Goal: Find specific page/section: Find specific page/section

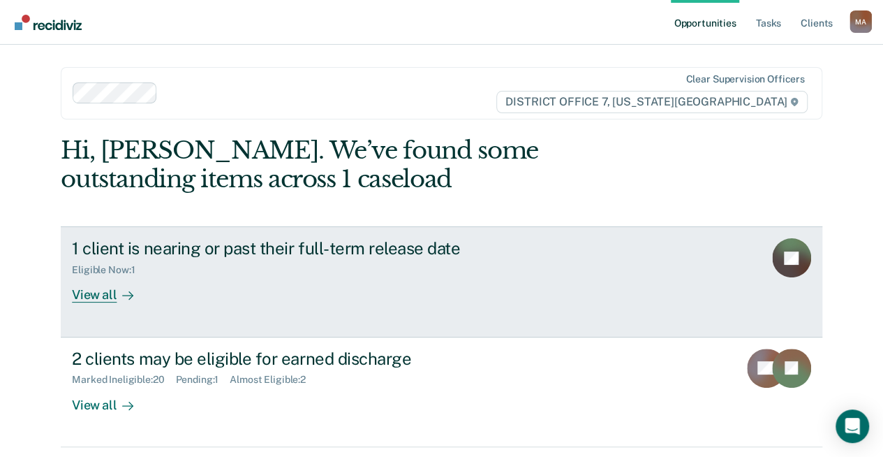
click at [92, 299] on div "View all" at bounding box center [111, 289] width 78 height 27
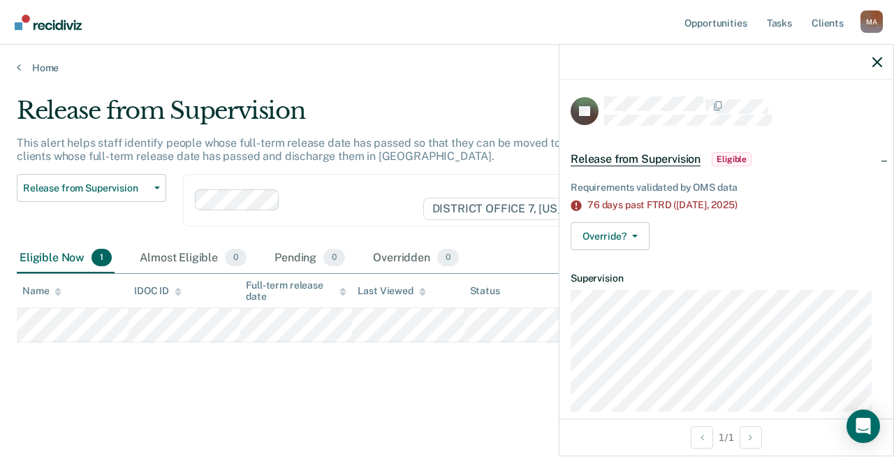
click at [878, 54] on div at bounding box center [726, 62] width 334 height 35
click at [877, 60] on icon "button" at bounding box center [877, 62] width 10 height 10
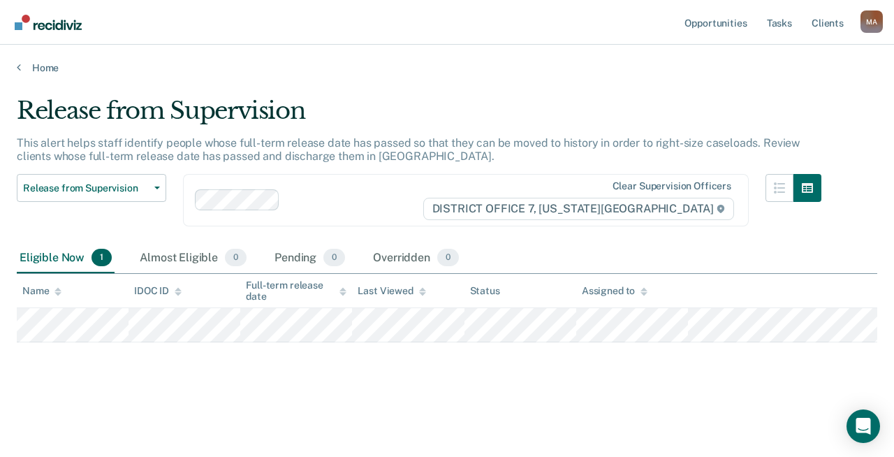
click at [10, 64] on div "Home" at bounding box center [447, 59] width 894 height 29
click at [19, 66] on icon at bounding box center [19, 66] width 4 height 11
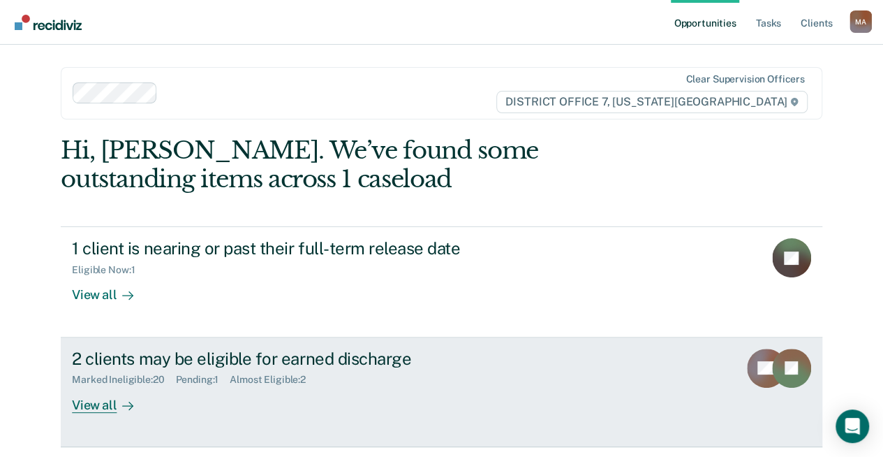
scroll to position [70, 0]
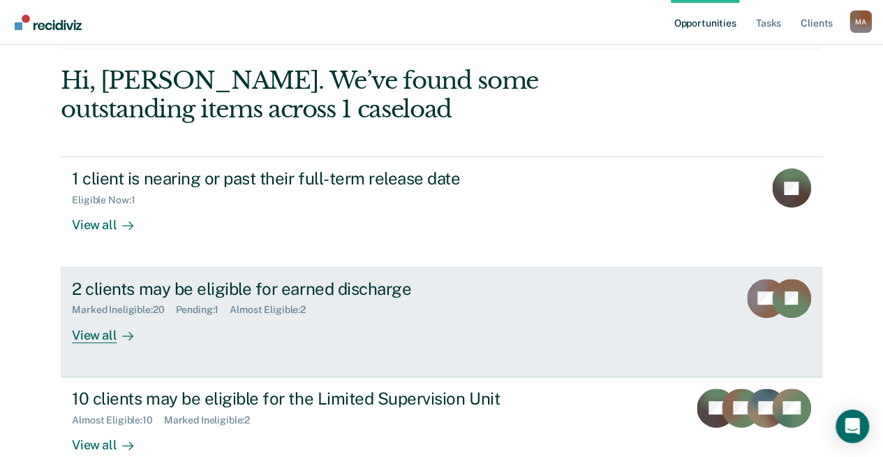
click at [96, 339] on div "View all" at bounding box center [111, 329] width 78 height 27
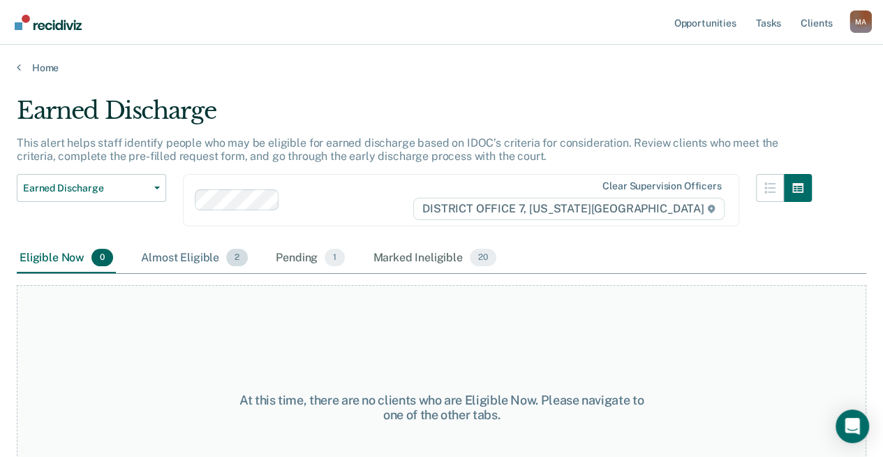
click at [154, 258] on div "Almost Eligible 2" at bounding box center [194, 258] width 112 height 31
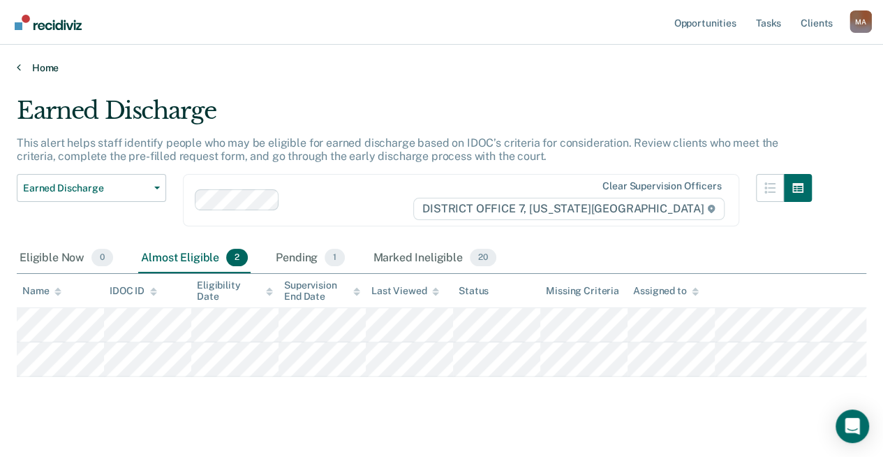
click at [42, 71] on link "Home" at bounding box center [442, 67] width 850 height 13
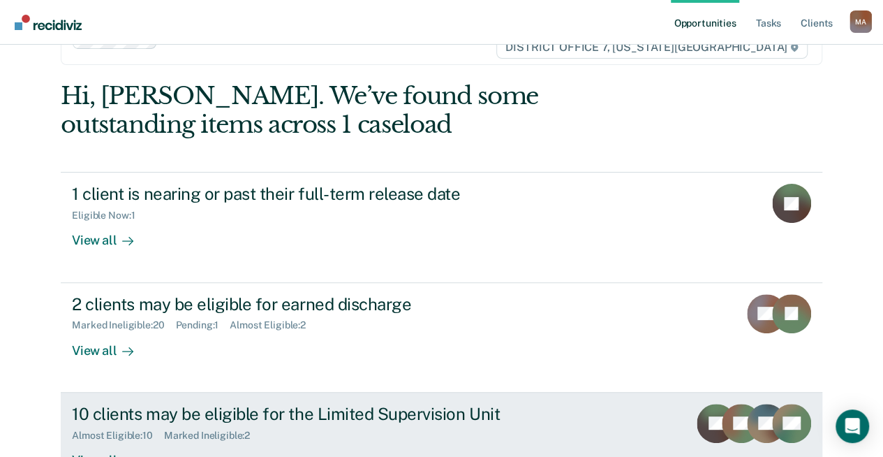
scroll to position [140, 0]
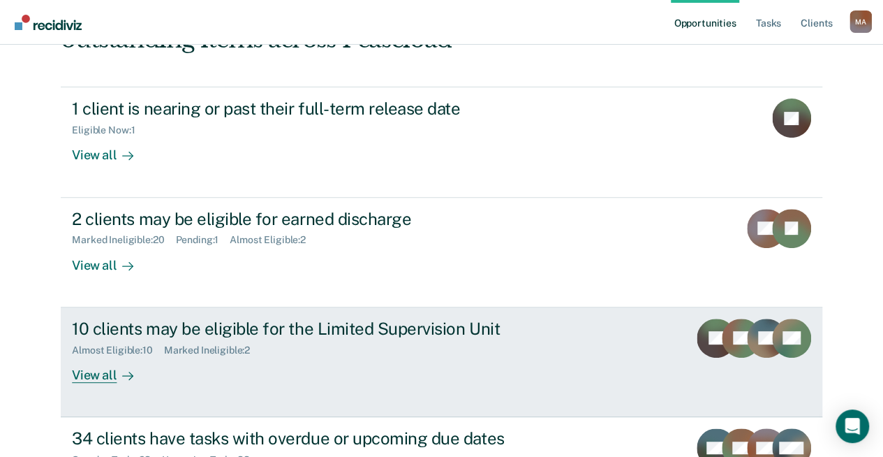
click at [117, 377] on div at bounding box center [125, 375] width 17 height 16
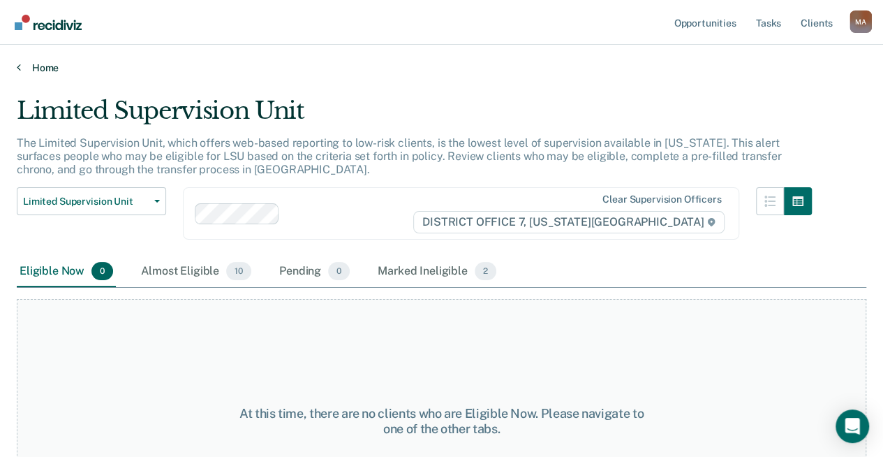
click at [40, 71] on link "Home" at bounding box center [442, 67] width 850 height 13
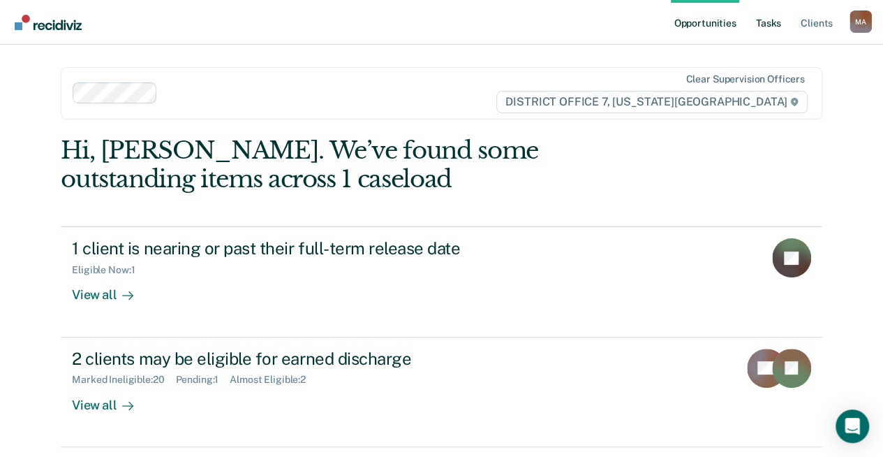
click at [772, 19] on link "Tasks" at bounding box center [768, 22] width 31 height 45
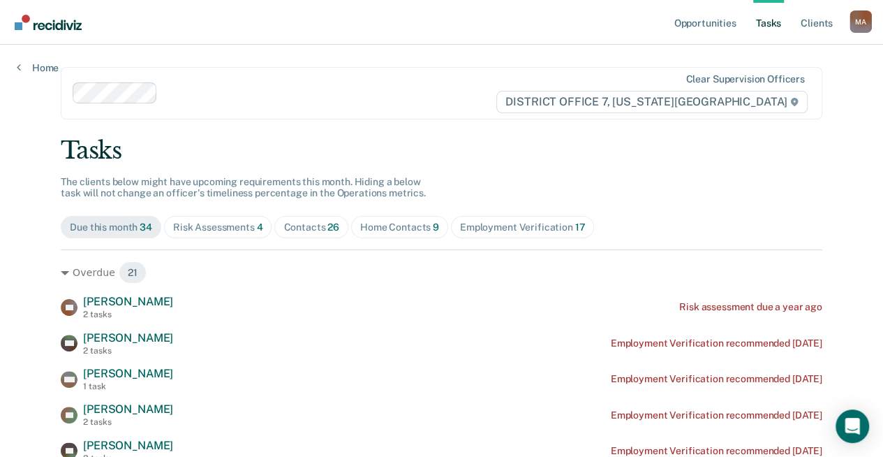
click at [209, 223] on div "Risk Assessments 4" at bounding box center [218, 227] width 90 height 12
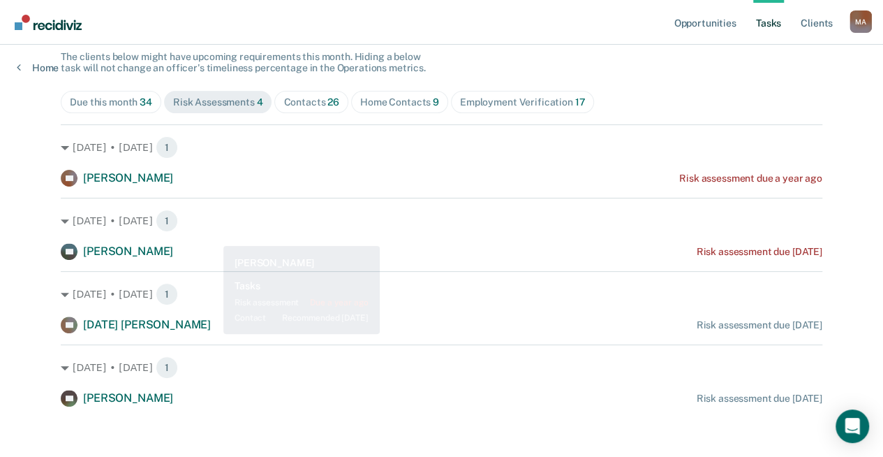
scroll to position [130, 0]
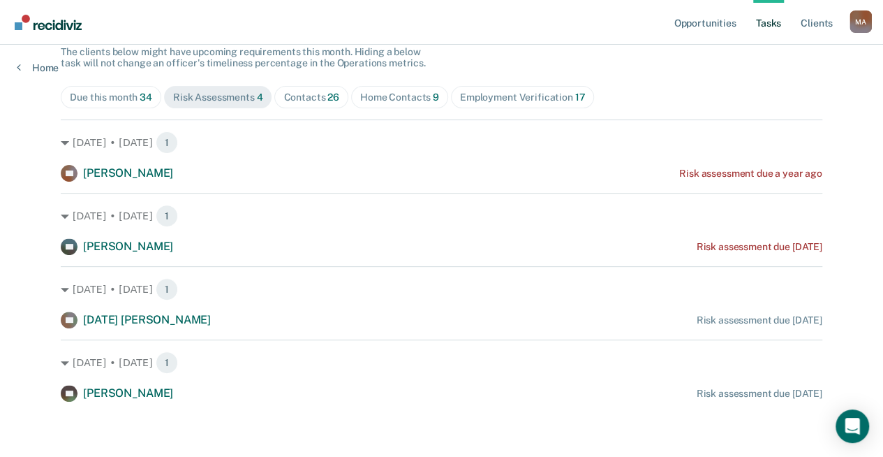
click at [400, 91] on div "Home Contacts 9" at bounding box center [399, 97] width 79 height 12
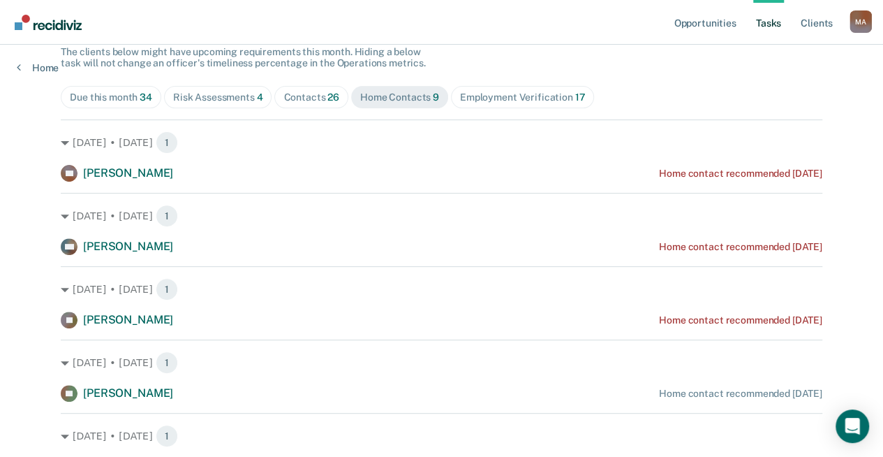
click at [327, 96] on span "26" at bounding box center [333, 96] width 12 height 11
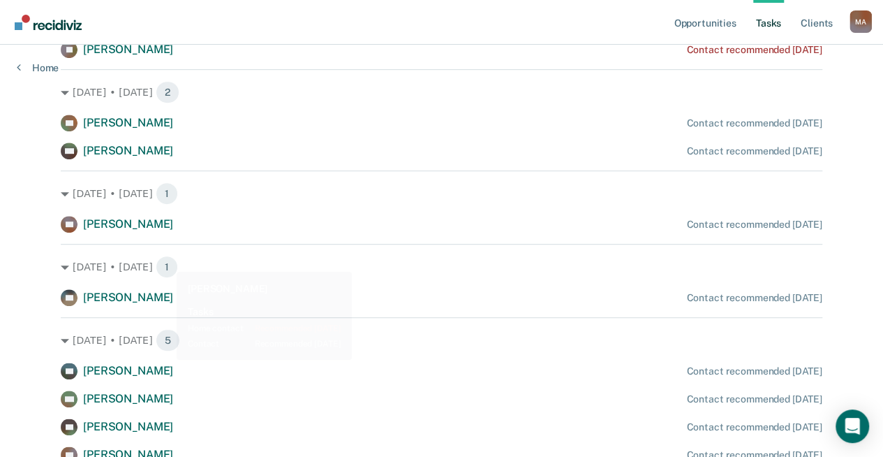
scroll to position [349, 0]
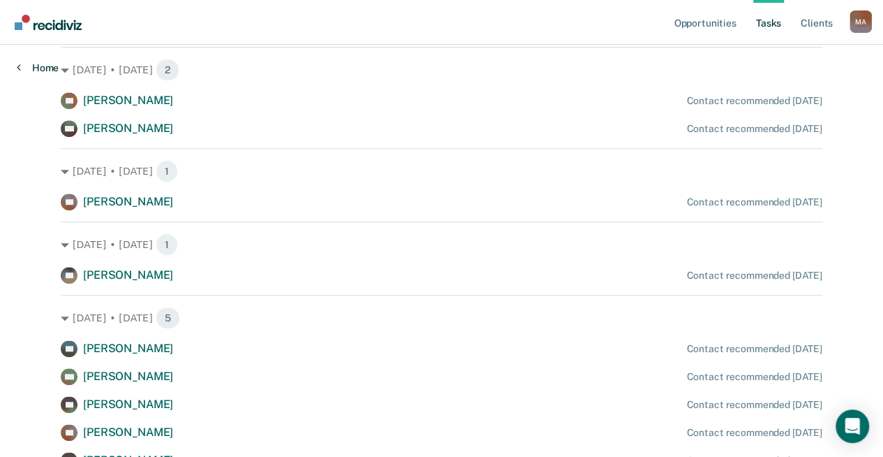
click at [40, 66] on link "Home" at bounding box center [38, 67] width 42 height 13
